Goal: Task Accomplishment & Management: Use online tool/utility

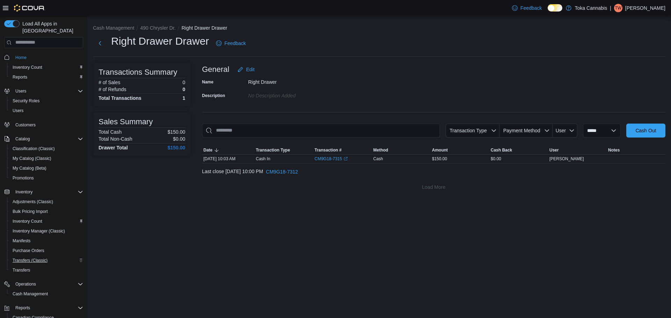
scroll to position [52, 0]
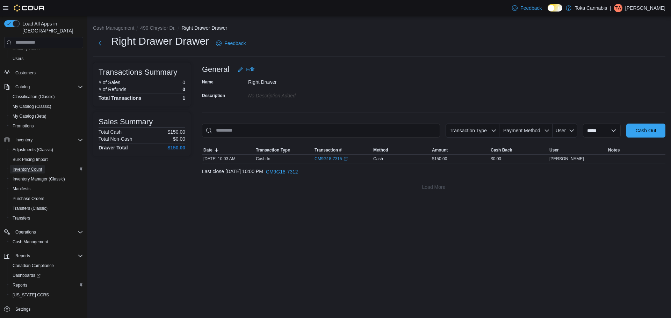
click at [41, 167] on span "Inventory Count" at bounding box center [28, 170] width 30 height 6
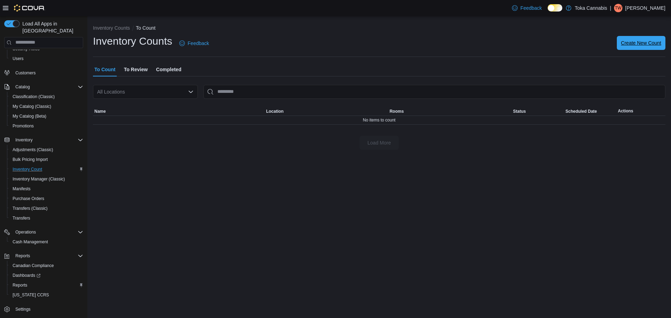
click at [631, 44] on span "Create New Count" at bounding box center [641, 42] width 40 height 7
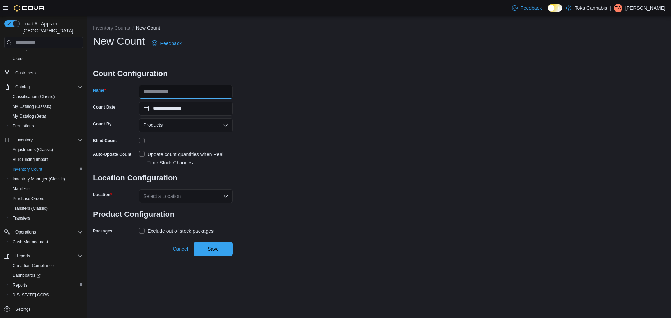
click at [193, 91] on input "Name" at bounding box center [186, 92] width 94 height 14
